Goal: Task Accomplishment & Management: Manage account settings

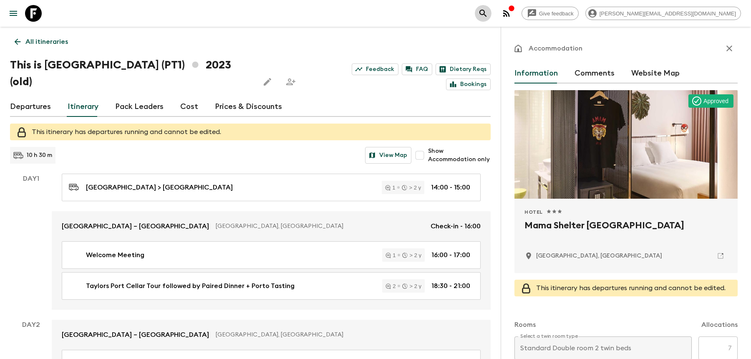
click at [488, 15] on icon "search adventures" at bounding box center [483, 13] width 10 height 10
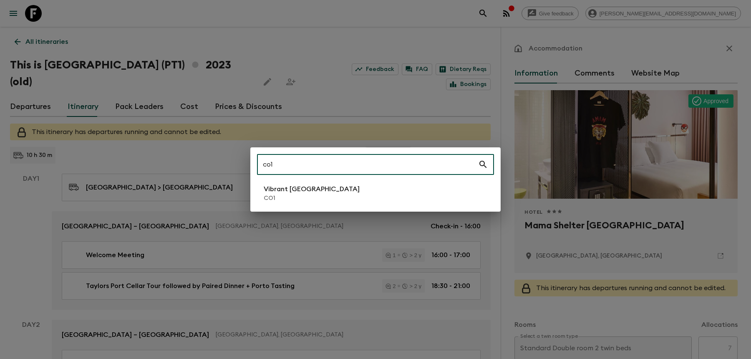
type input "co1"
click at [381, 195] on li "Vibrant Colombia CO1" at bounding box center [375, 192] width 237 height 23
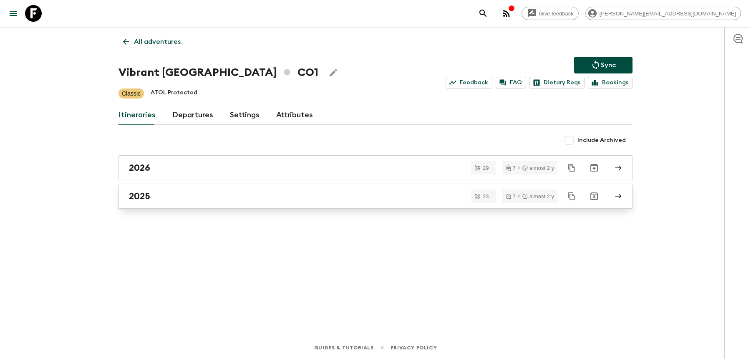
click at [211, 199] on div "2025" at bounding box center [367, 196] width 477 height 11
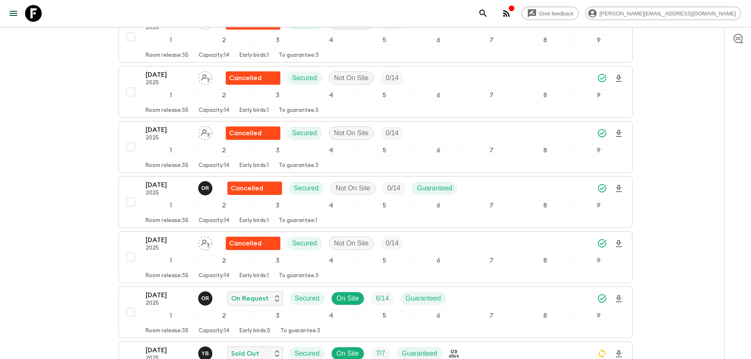
scroll to position [669, 0]
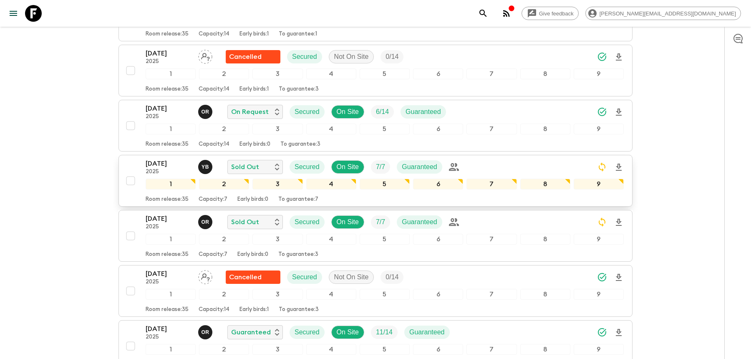
click at [482, 159] on div "[DATE] 2025 Y B Sold Out Secured On Site 7 / 7 Guaranteed" at bounding box center [385, 167] width 478 height 17
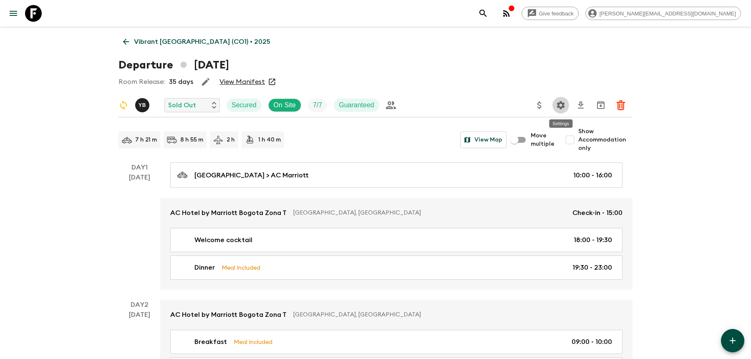
click at [559, 104] on icon "Settings" at bounding box center [561, 105] width 8 height 8
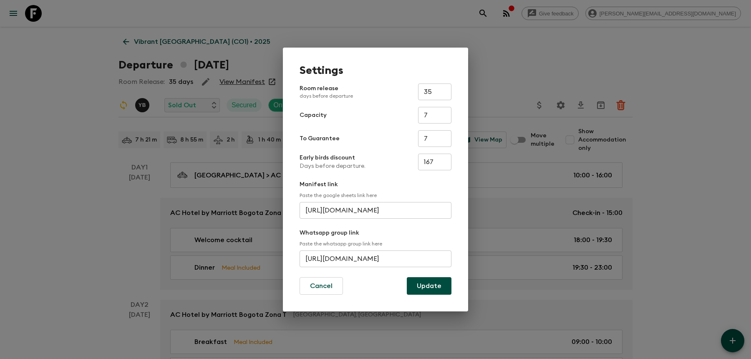
click at [396, 254] on input "[URL][DOMAIN_NAME]" at bounding box center [375, 258] width 152 height 17
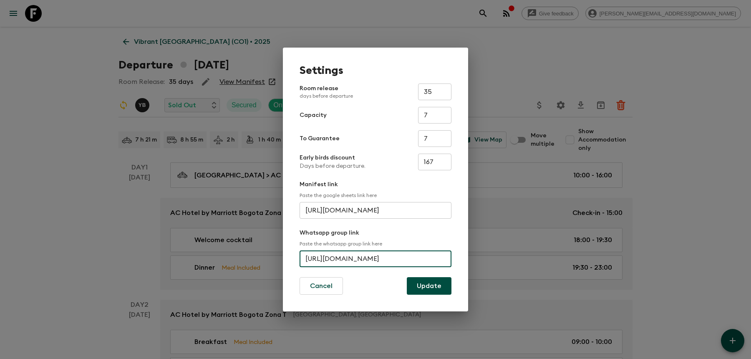
click at [396, 254] on input "[URL][DOMAIN_NAME]" at bounding box center [375, 258] width 152 height 17
click at [508, 90] on div "Settings Room release days before departure 35 ​ Capacity 7 ​ To Guarantee 7 ​ …" at bounding box center [375, 179] width 751 height 359
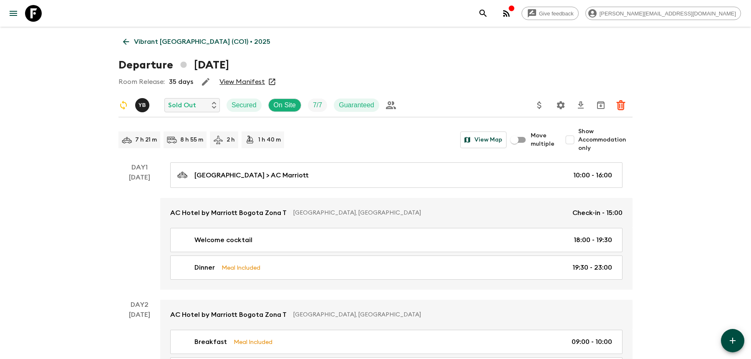
click at [488, 13] on icon "search adventures" at bounding box center [483, 13] width 10 height 10
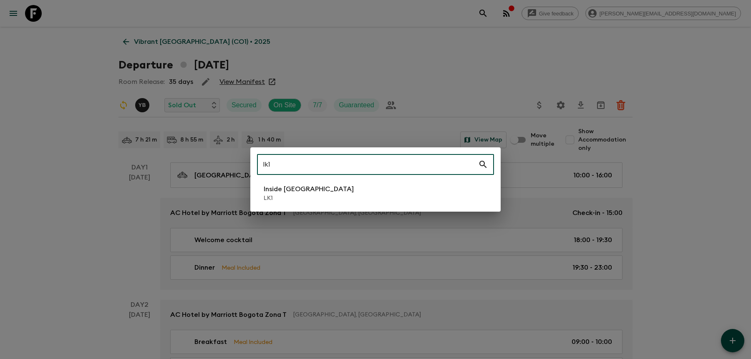
type input "lk1"
click at [271, 202] on p "LK1" at bounding box center [309, 198] width 90 height 8
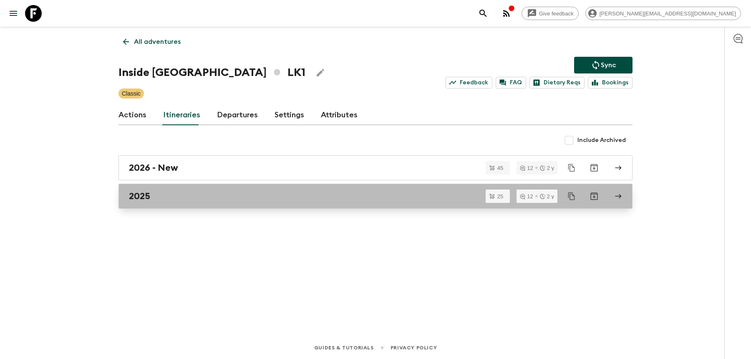
click at [203, 194] on div "2025" at bounding box center [367, 196] width 477 height 11
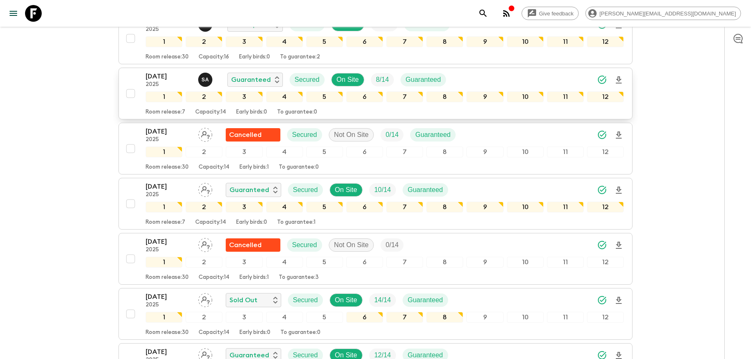
scroll to position [720, 0]
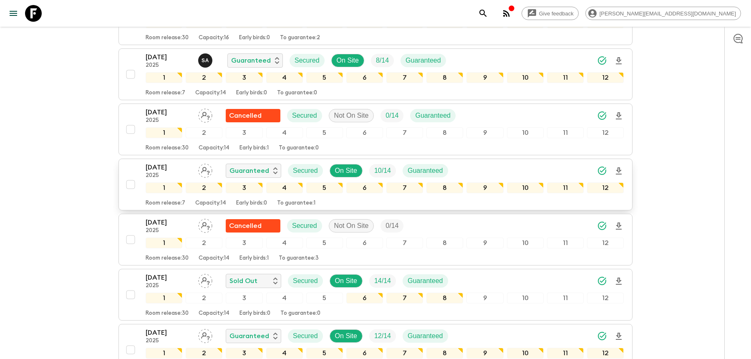
click at [483, 162] on div "[DATE] 2025 Guaranteed Secured On Site 10 / 14 Guaranteed" at bounding box center [385, 170] width 478 height 17
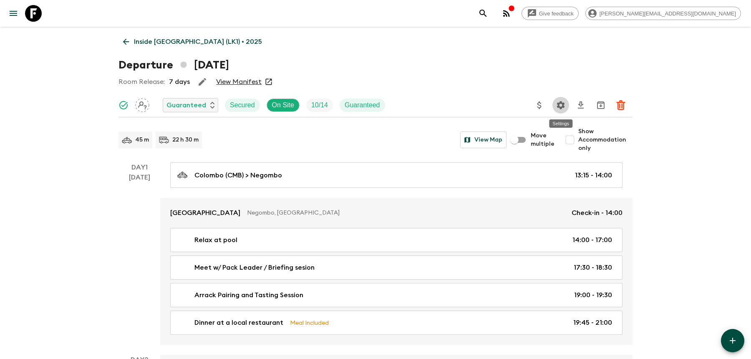
click at [560, 106] on icon "Settings" at bounding box center [561, 105] width 10 height 10
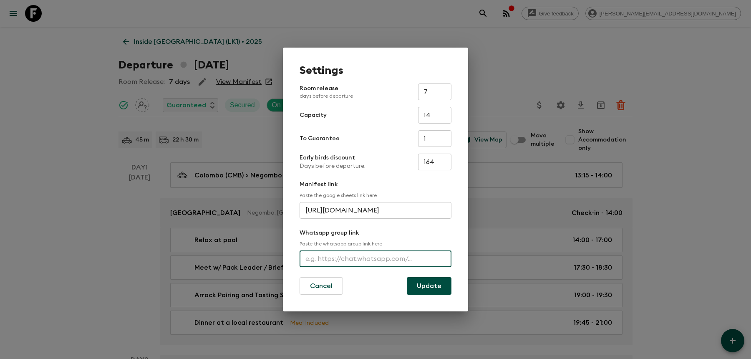
click at [350, 254] on input "text" at bounding box center [375, 258] width 152 height 17
paste input "[URL][DOMAIN_NAME]"
type input "[URL][DOMAIN_NAME]"
click at [425, 289] on button "Update" at bounding box center [429, 286] width 45 height 18
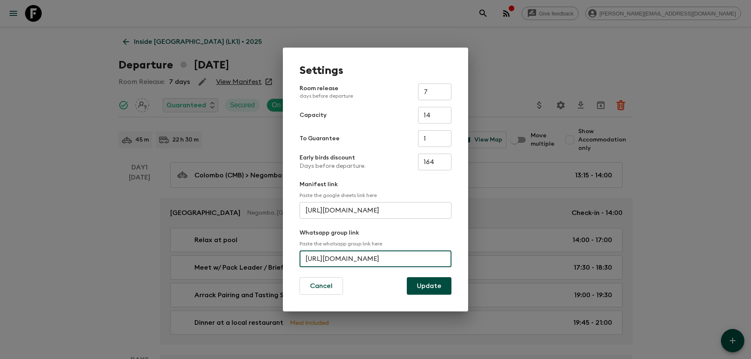
scroll to position [0, 0]
